Goal: Participate in discussion: Engage in conversation with other users on a specific topic

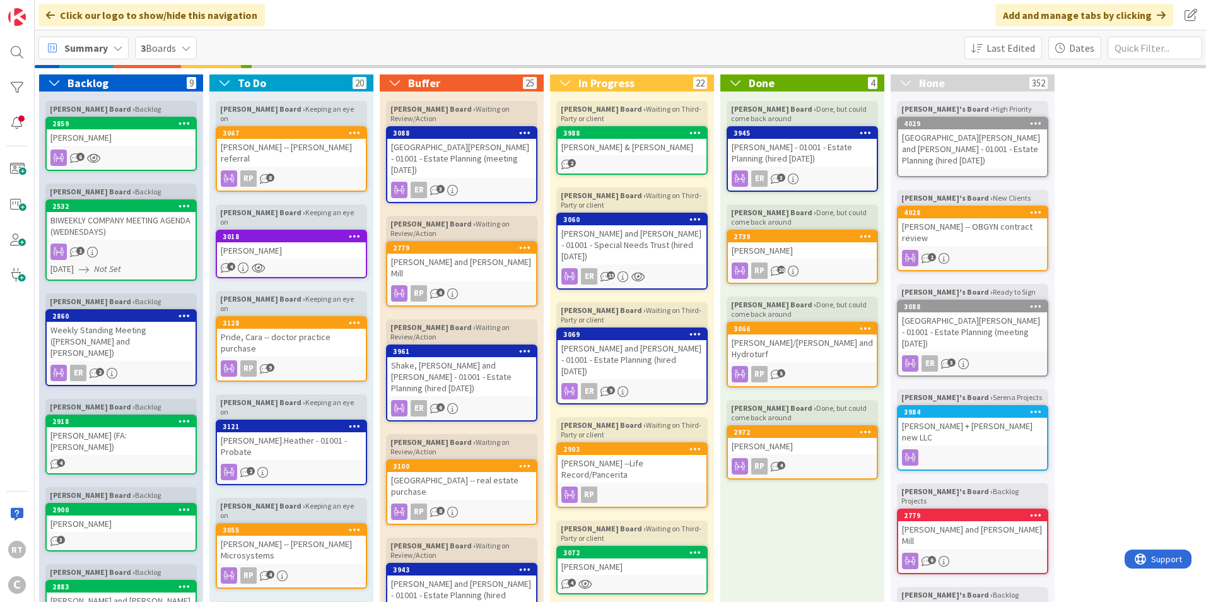
click at [87, 50] on span "Summary" at bounding box center [86, 47] width 44 height 15
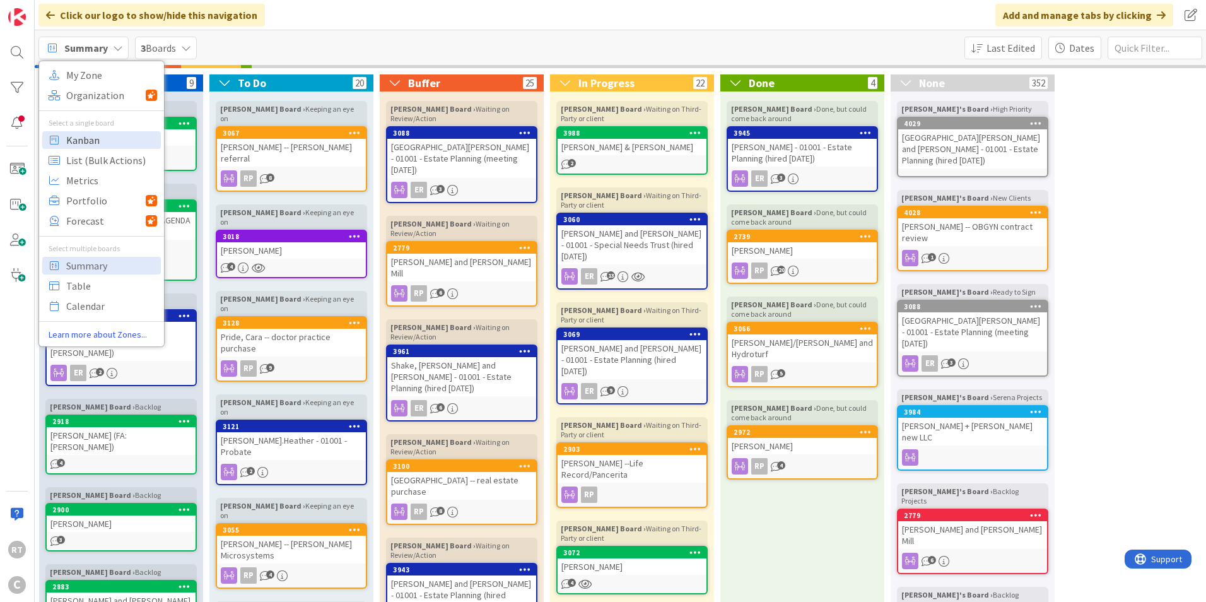
click at [92, 131] on span "Kanban" at bounding box center [111, 140] width 91 height 19
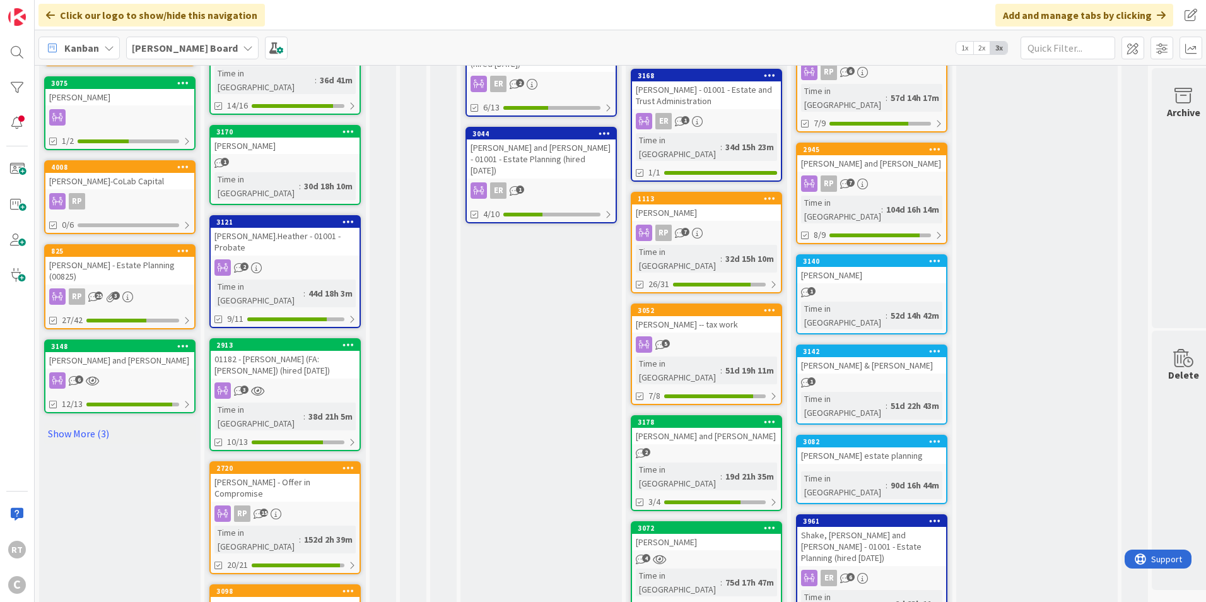
scroll to position [577, 0]
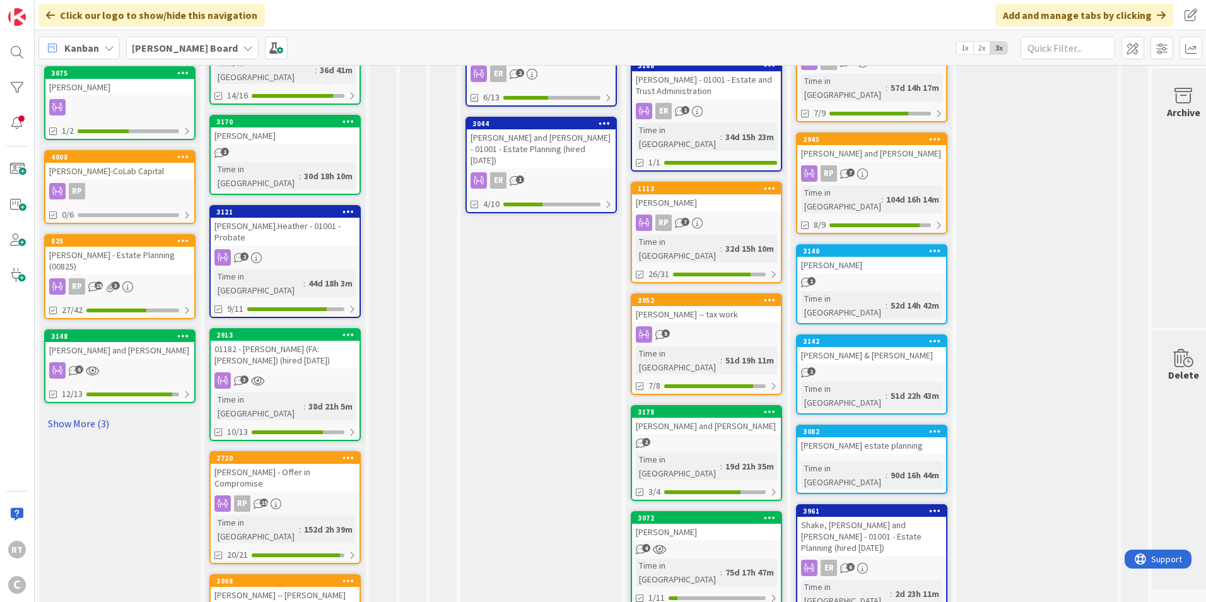
click at [65, 413] on link "Show More (3)" at bounding box center [119, 423] width 151 height 20
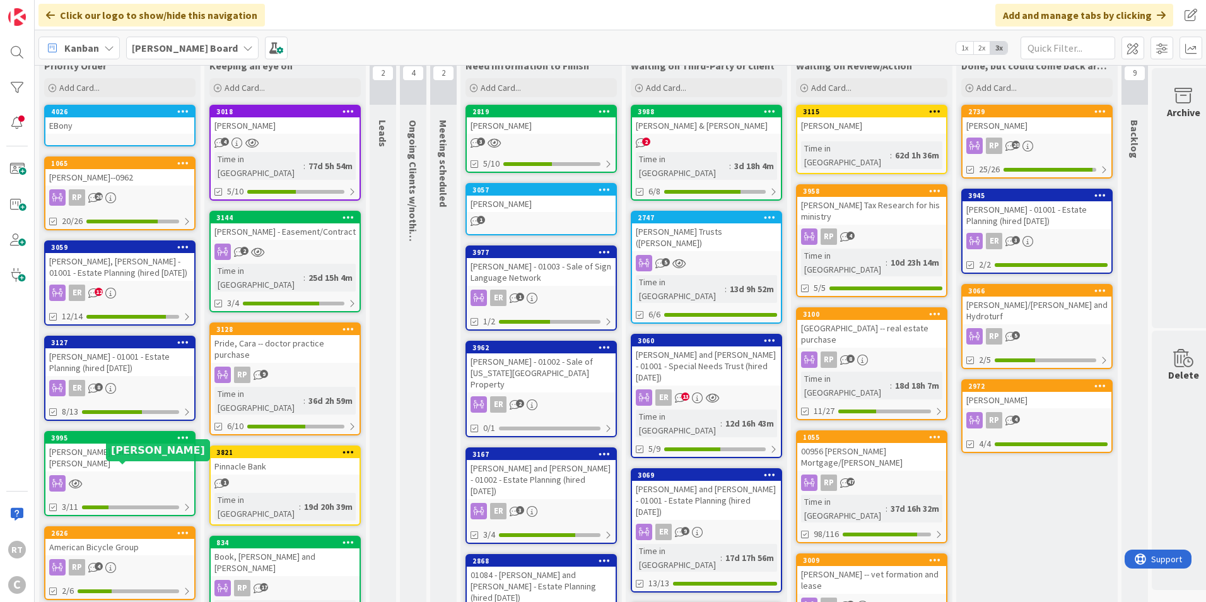
scroll to position [0, 0]
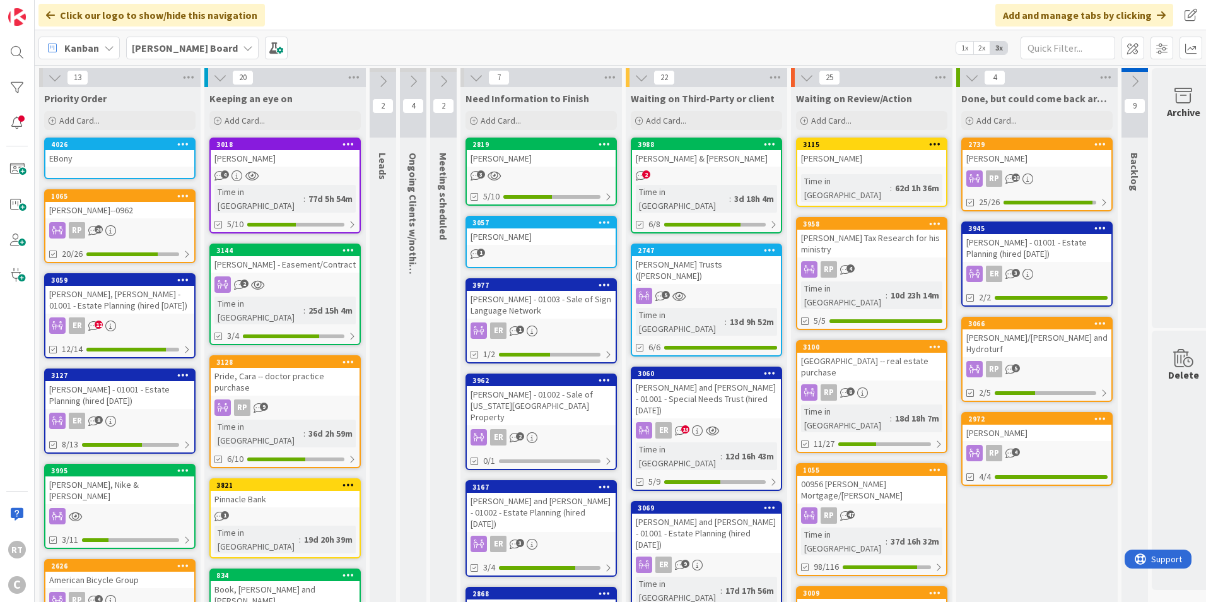
click at [87, 488] on div "[PERSON_NAME], Nike & [PERSON_NAME]" at bounding box center [119, 490] width 149 height 28
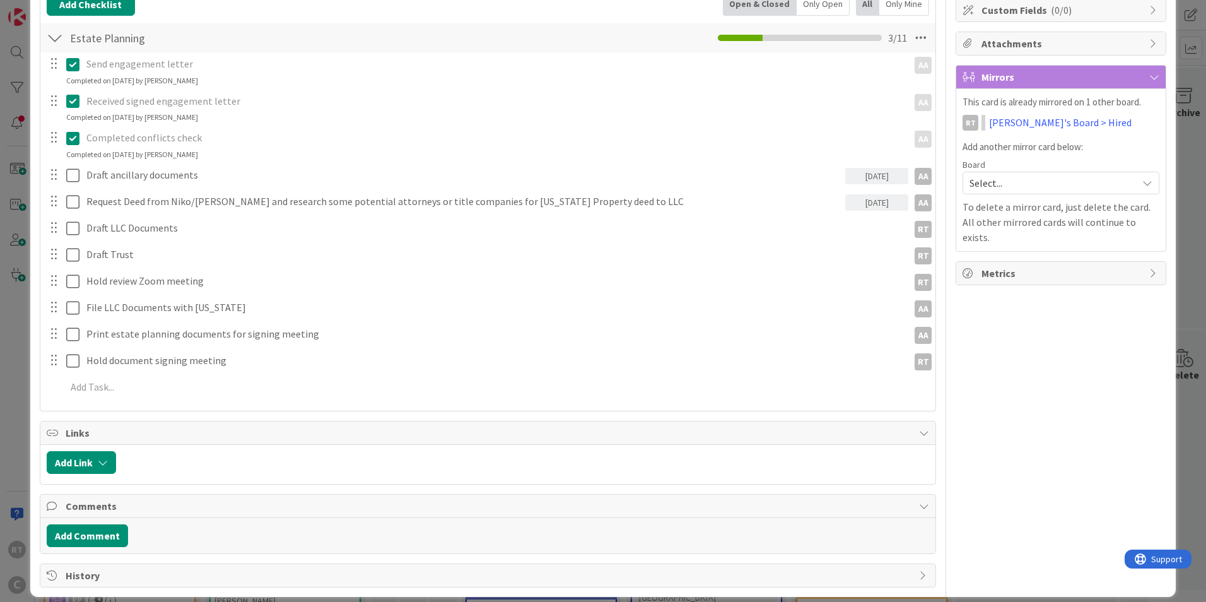
scroll to position [206, 0]
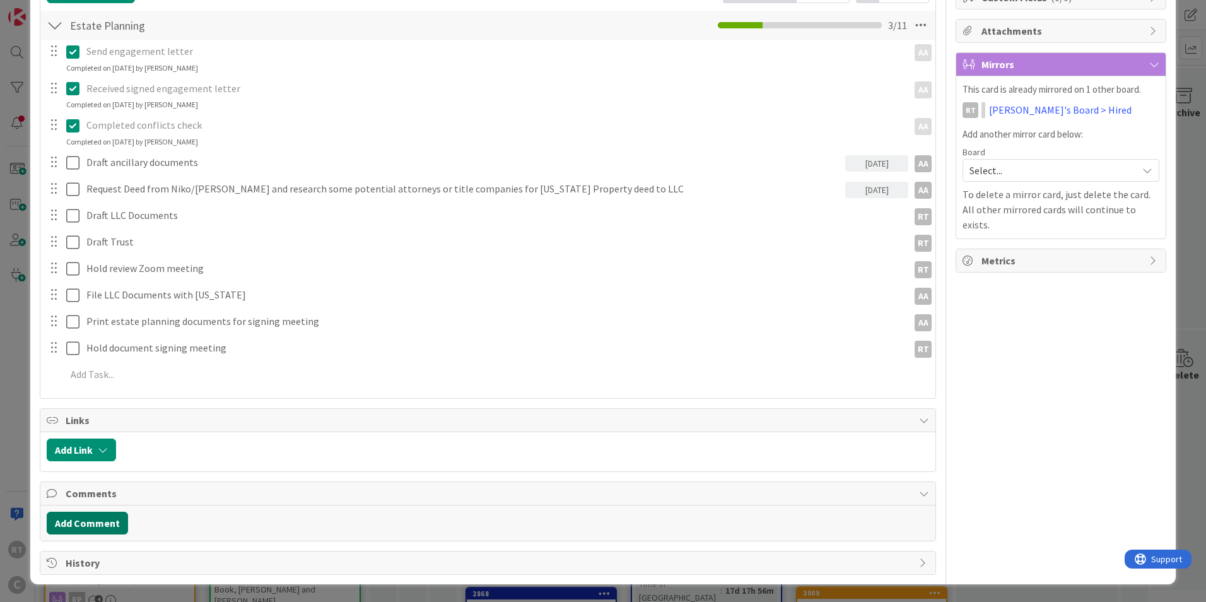
click at [77, 519] on button "Add Comment" at bounding box center [87, 523] width 81 height 23
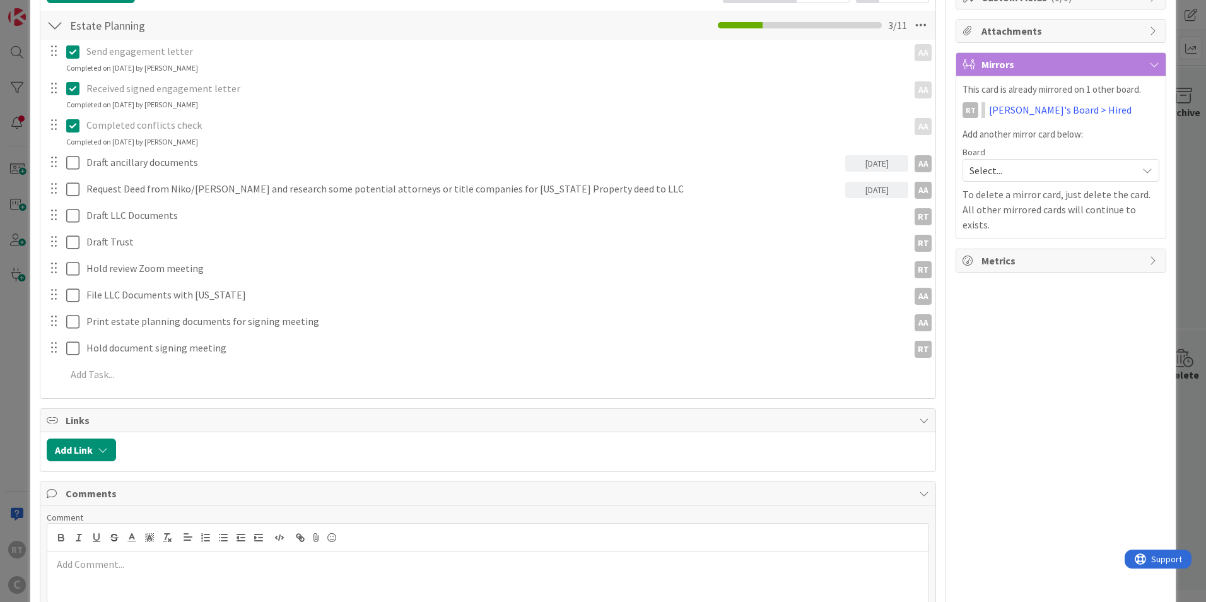
scroll to position [269, 0]
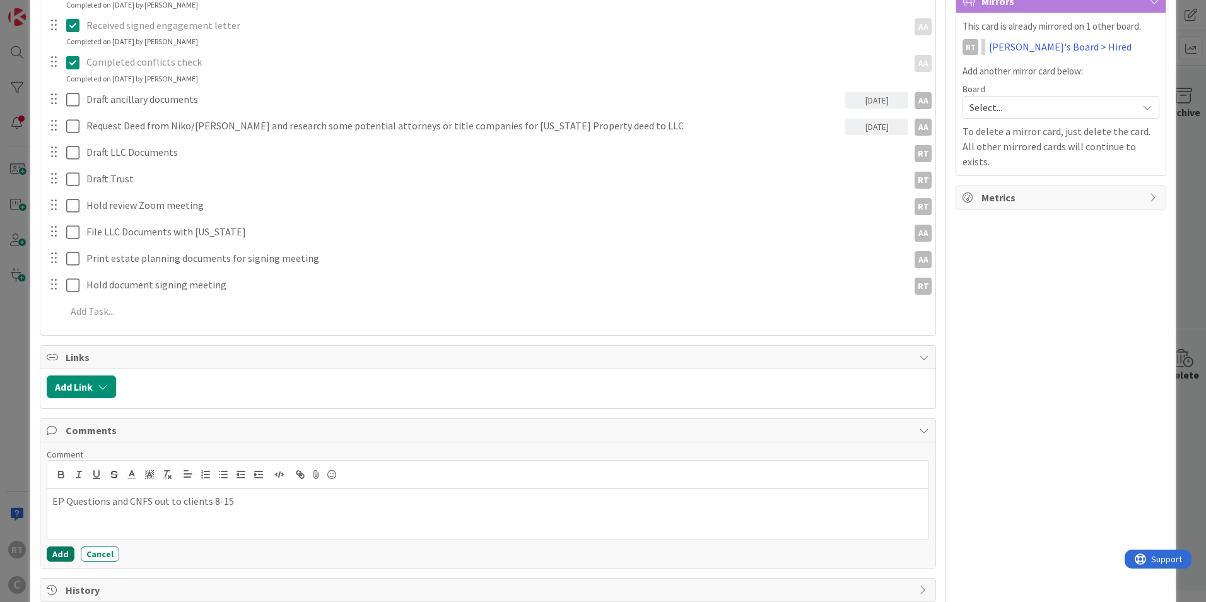
click at [66, 554] on button "Add" at bounding box center [61, 553] width 28 height 15
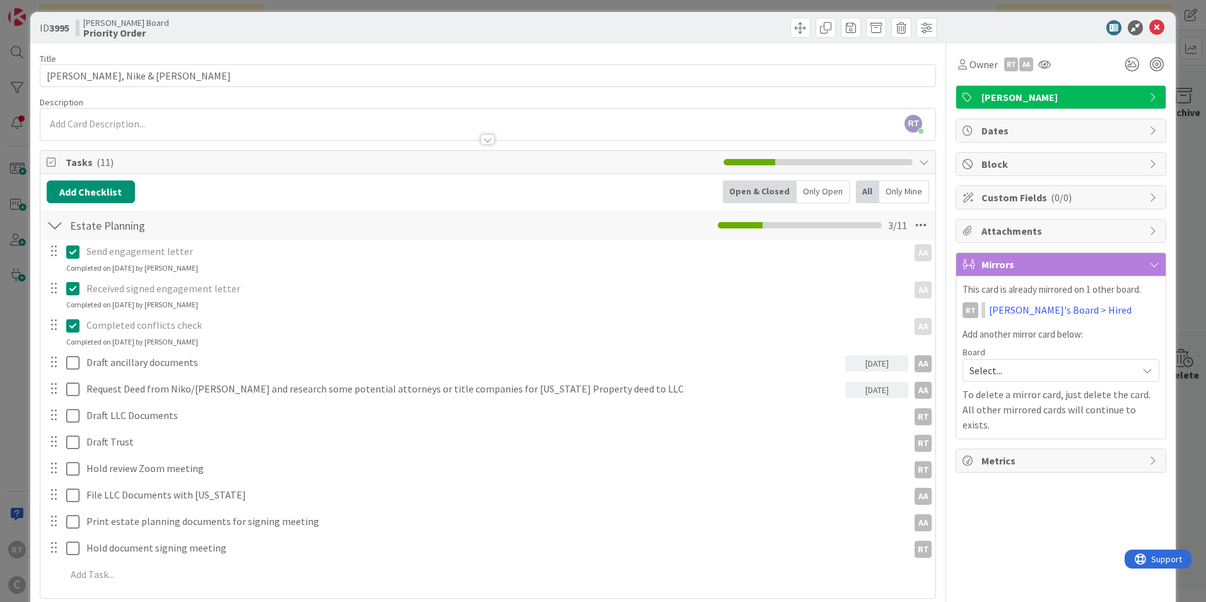
scroll to position [0, 0]
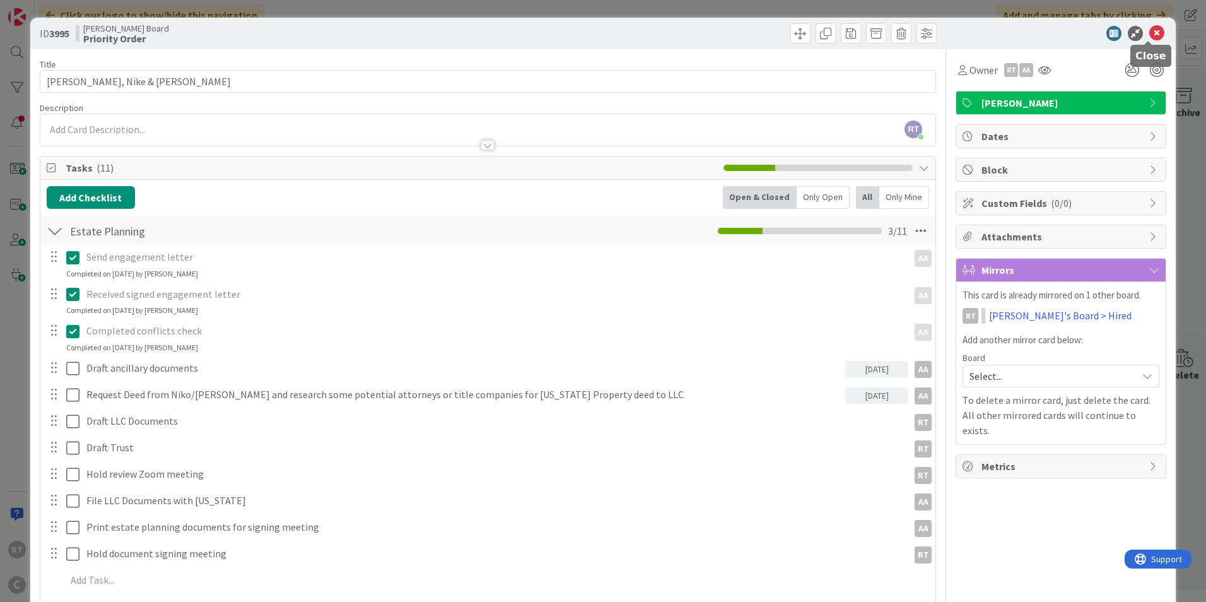
click at [1149, 30] on icon at bounding box center [1156, 33] width 15 height 15
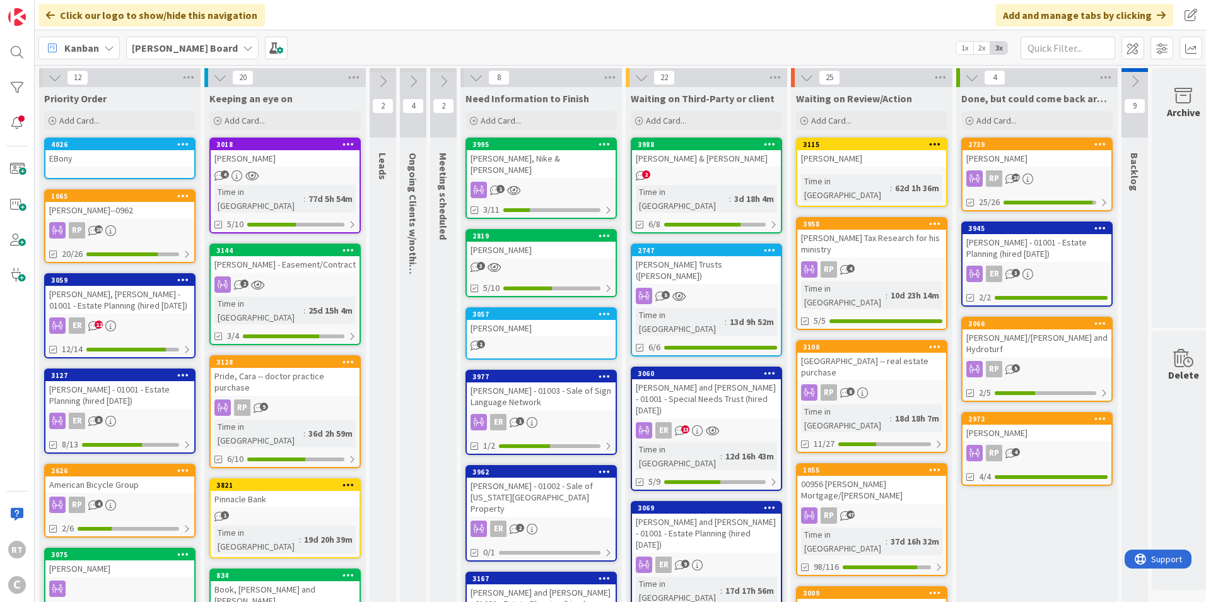
click at [105, 481] on div "American Bicycle Group" at bounding box center [119, 484] width 149 height 16
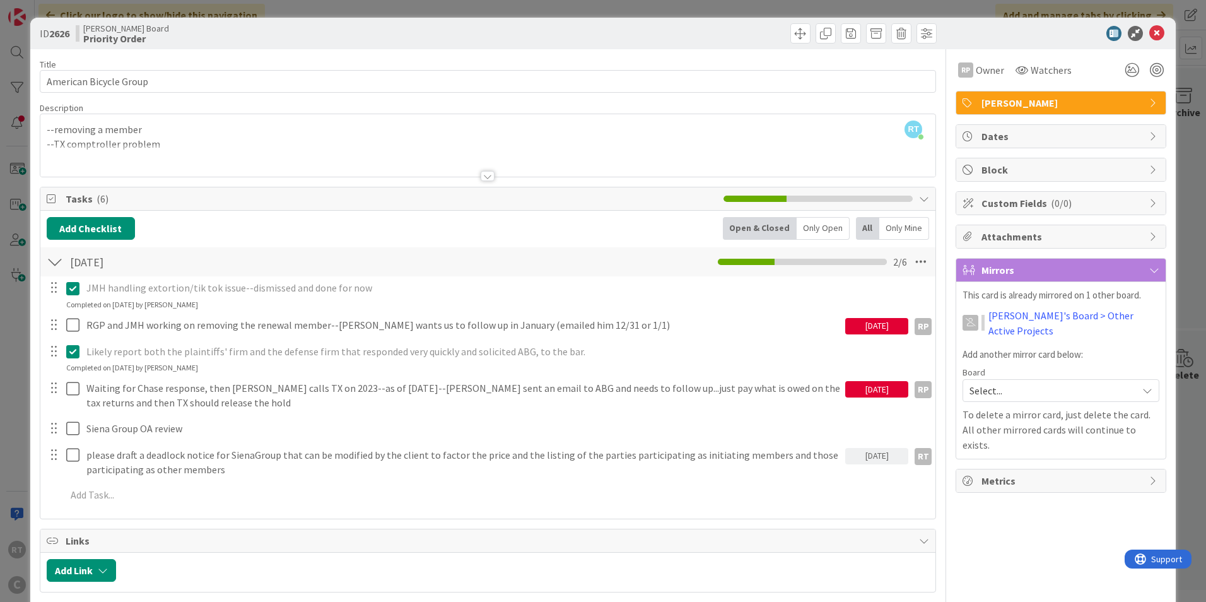
scroll to position [63, 0]
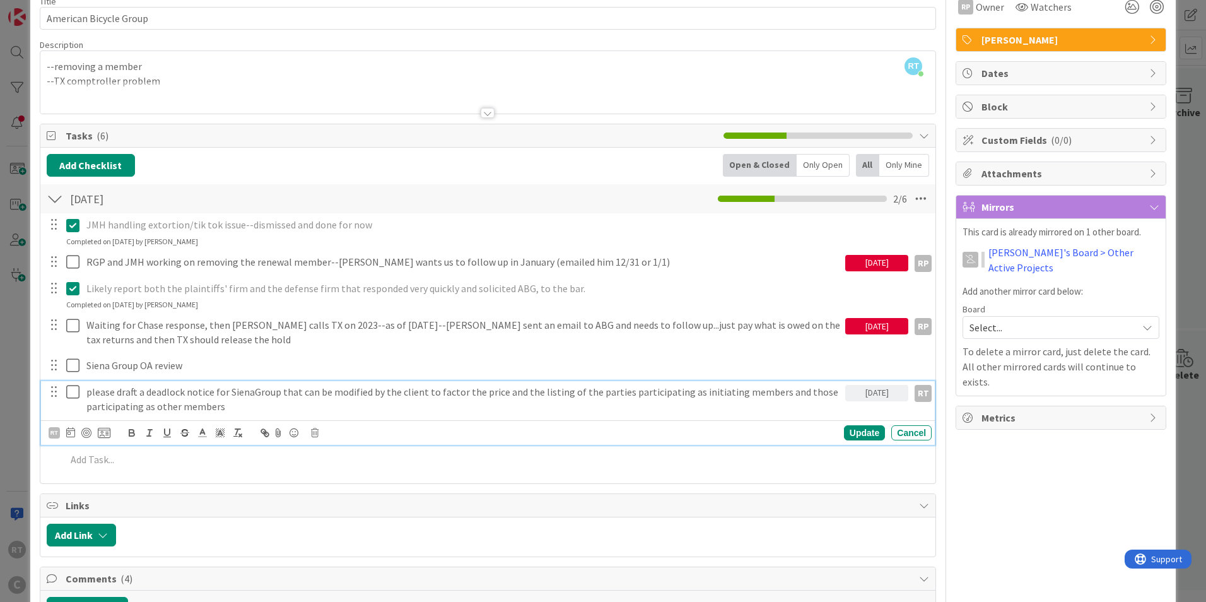
click at [67, 391] on icon at bounding box center [75, 391] width 19 height 15
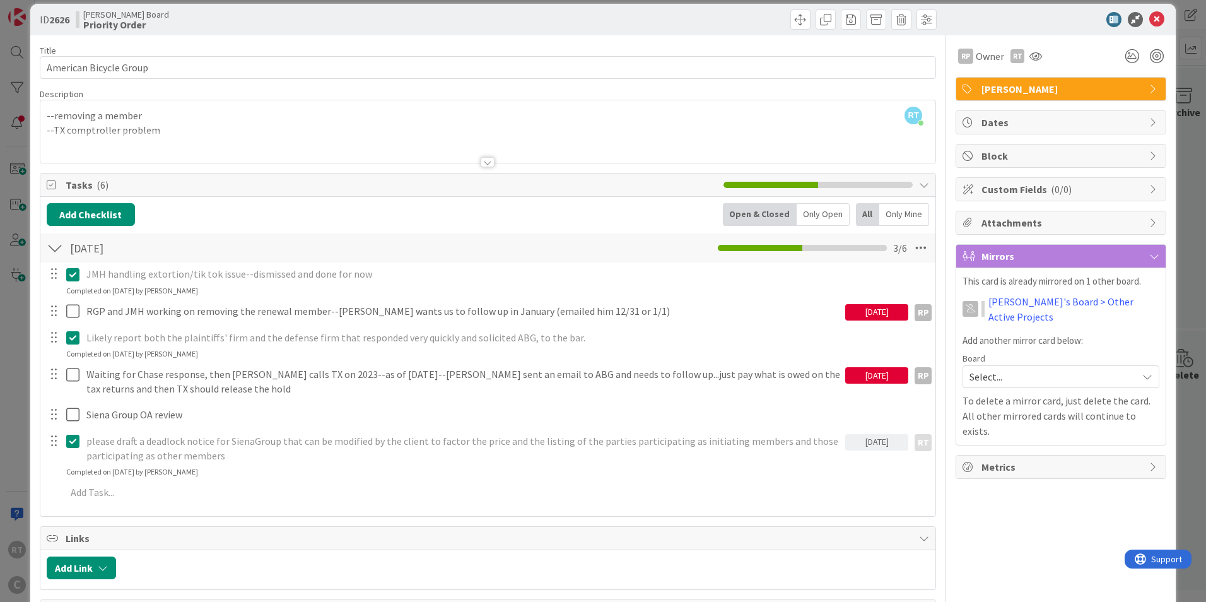
scroll to position [0, 0]
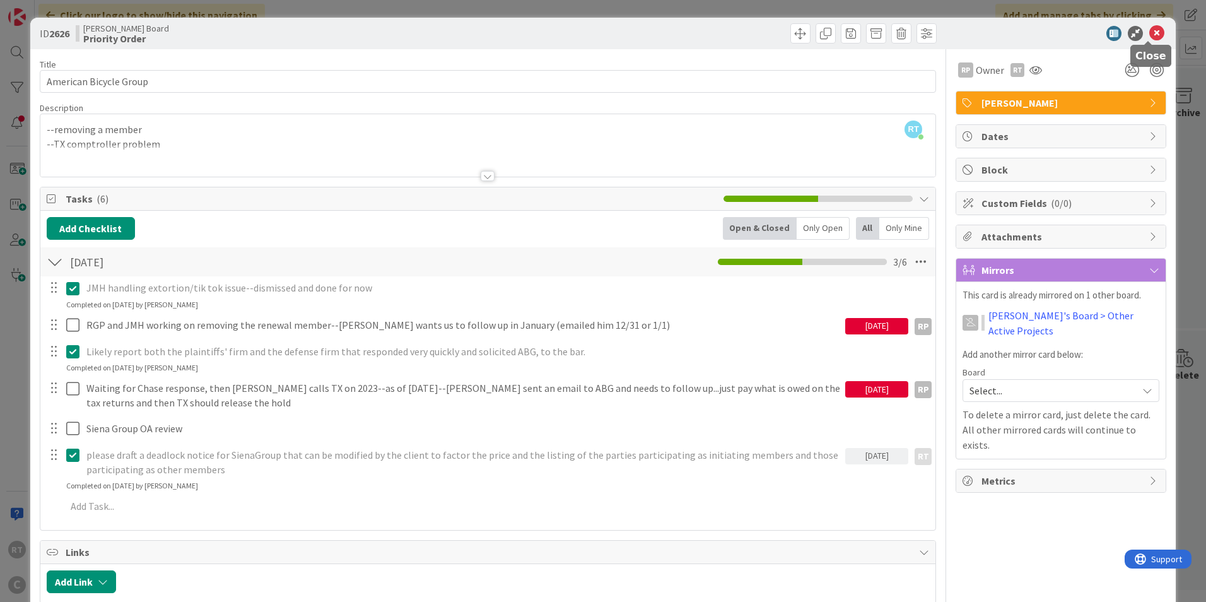
click at [1153, 32] on icon at bounding box center [1156, 33] width 15 height 15
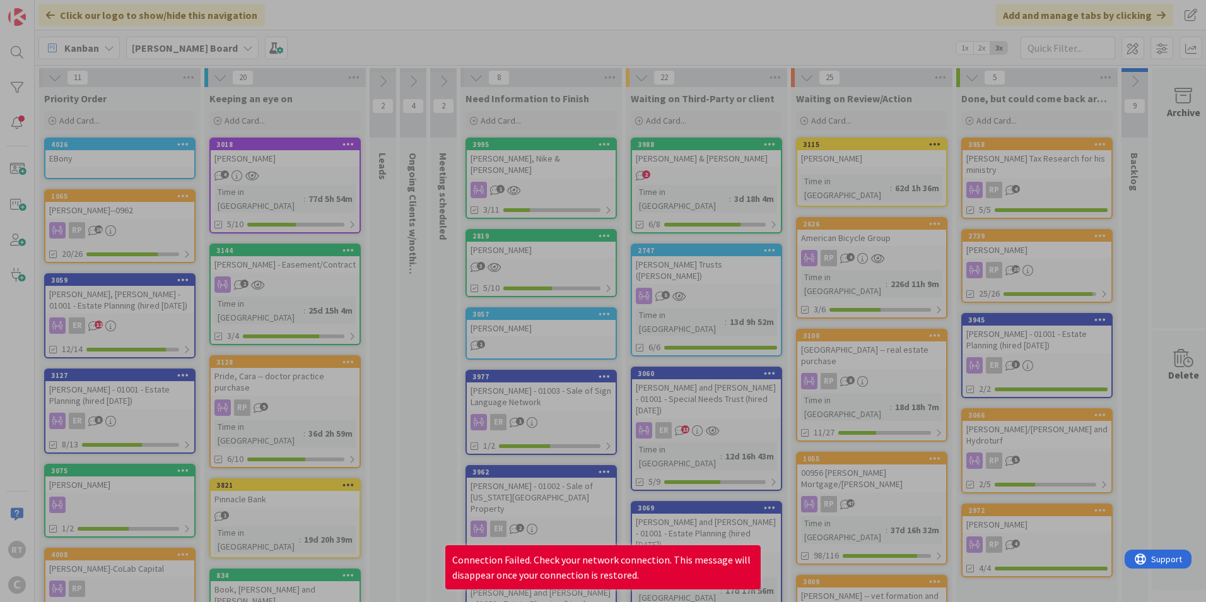
click at [802, 302] on div at bounding box center [603, 301] width 1206 height 602
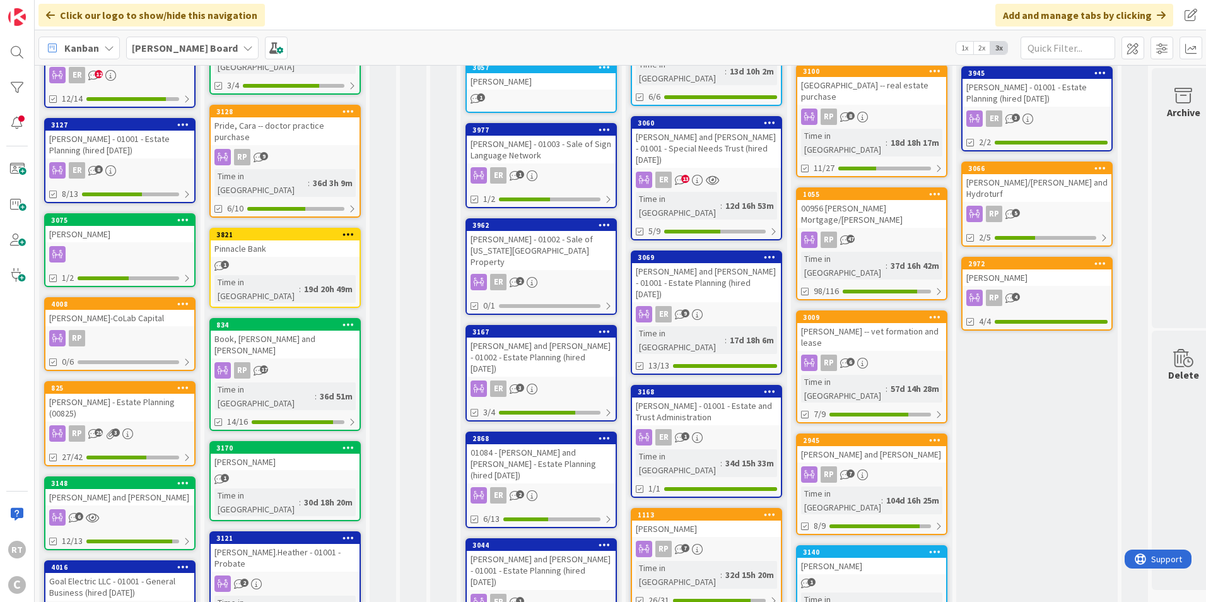
scroll to position [252, 0]
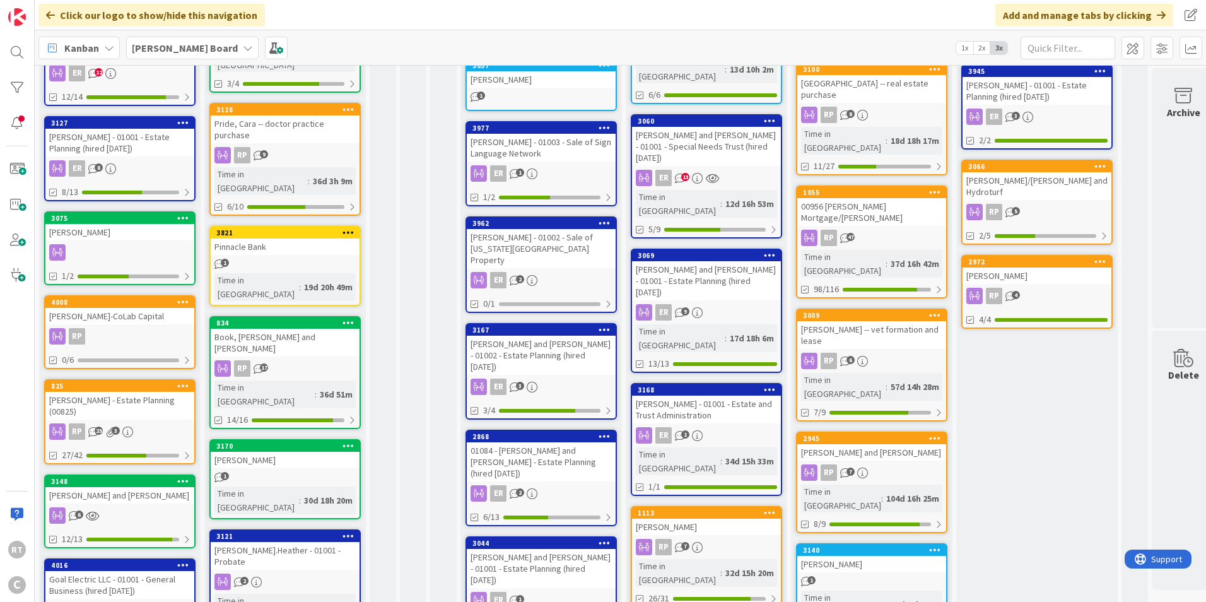
click at [139, 312] on div "[PERSON_NAME]-CoLab Capital" at bounding box center [119, 316] width 149 height 16
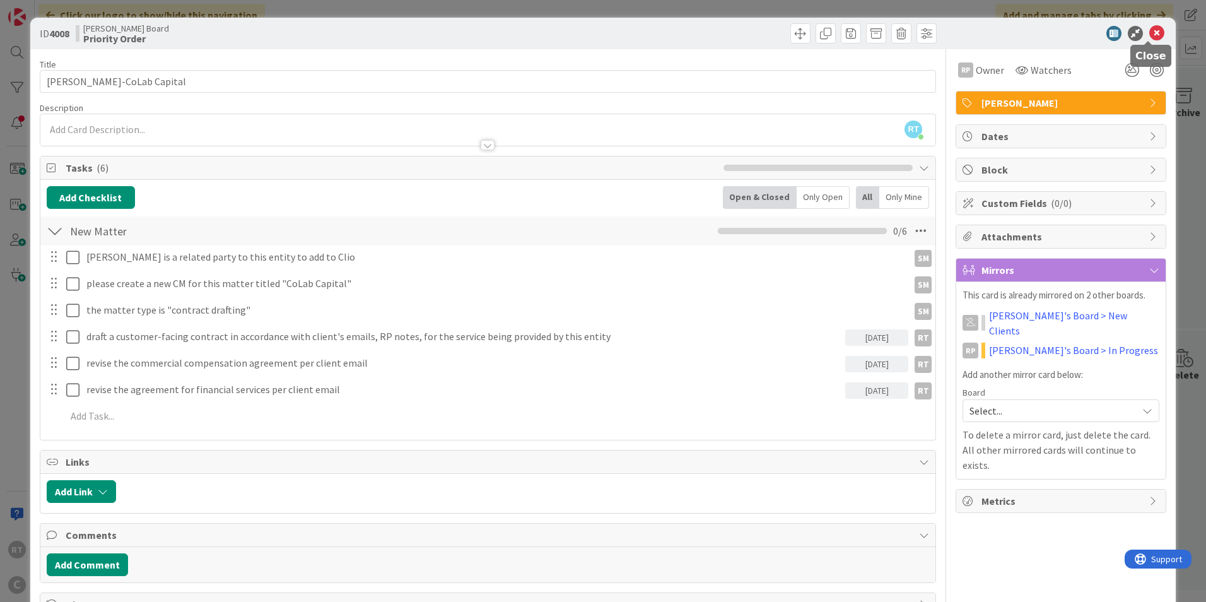
click at [1149, 36] on icon at bounding box center [1156, 33] width 15 height 15
